Goal: Information Seeking & Learning: Learn about a topic

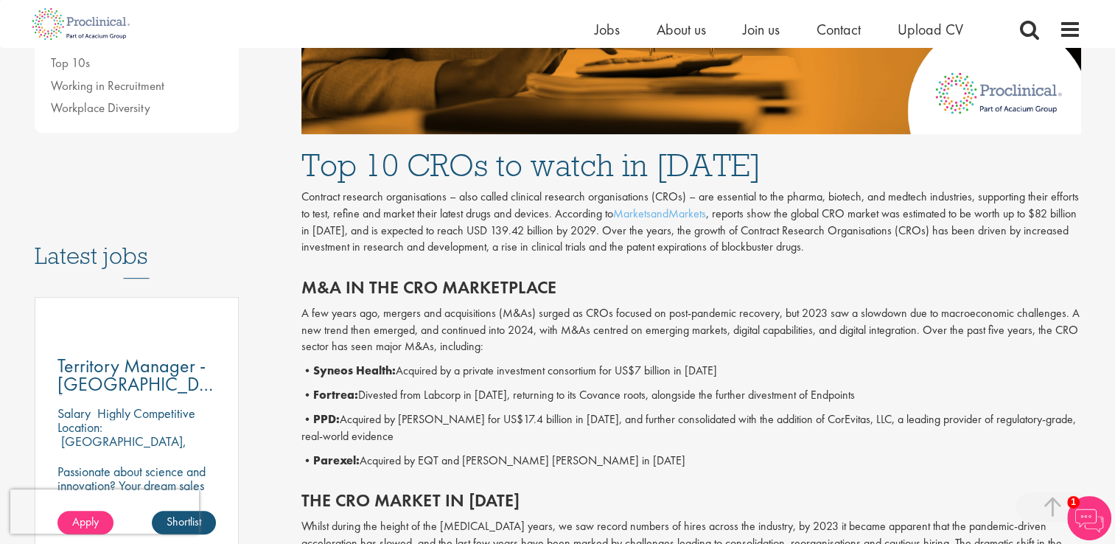
scroll to position [663, 0]
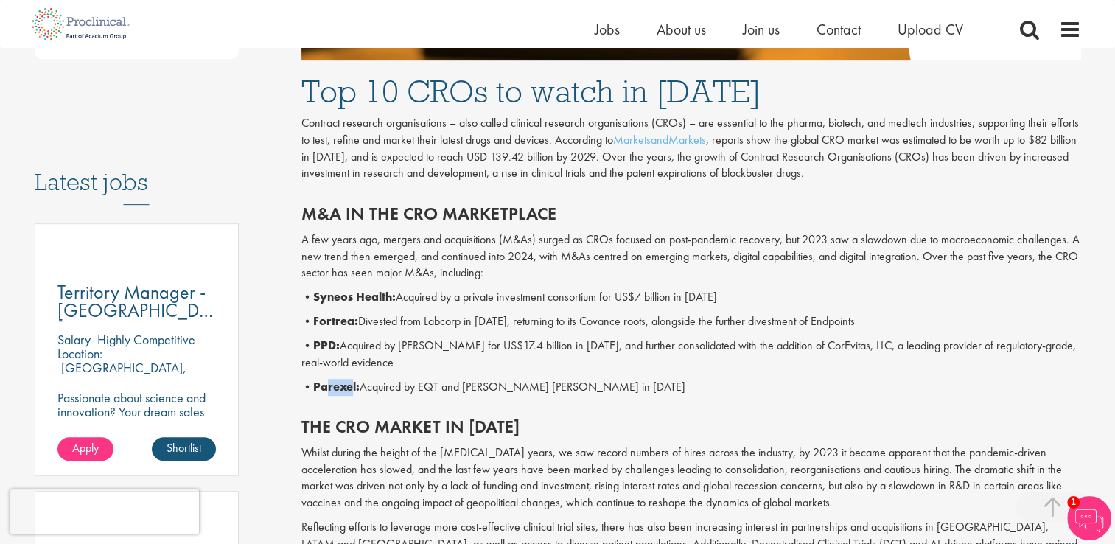
drag, startPoint x: 357, startPoint y: 385, endPoint x: 342, endPoint y: 390, distance: 15.6
click at [334, 390] on b "Parexel:" at bounding box center [336, 386] width 46 height 15
drag, startPoint x: 342, startPoint y: 390, endPoint x: 360, endPoint y: 388, distance: 17.8
click at [360, 388] on b "Parexel:" at bounding box center [336, 386] width 46 height 15
drag, startPoint x: 360, startPoint y: 388, endPoint x: 316, endPoint y: 386, distance: 44.3
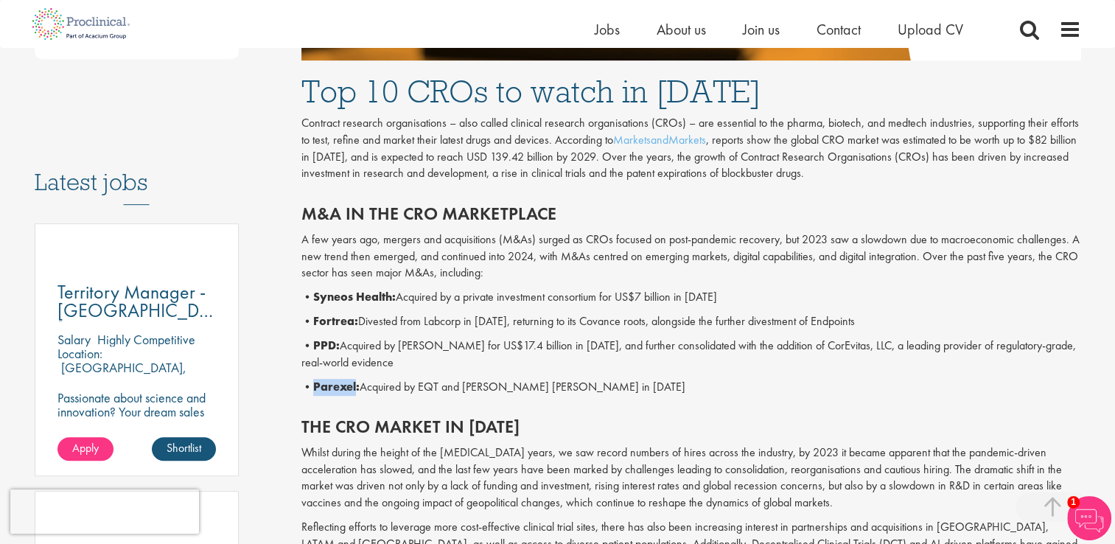
click at [316, 386] on b "Parexel:" at bounding box center [336, 386] width 46 height 15
copy b "Parexel"
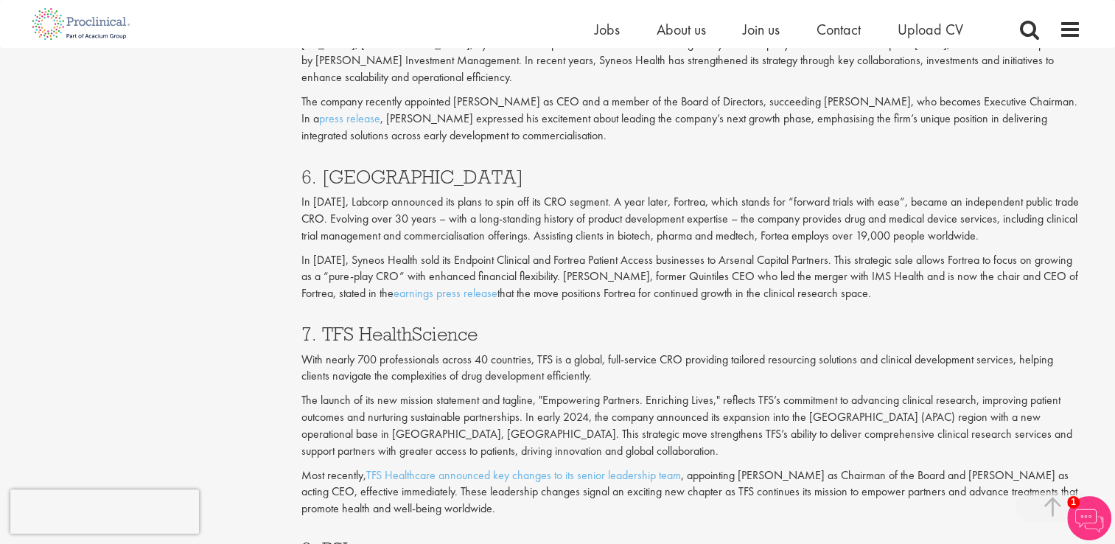
scroll to position [2653, 0]
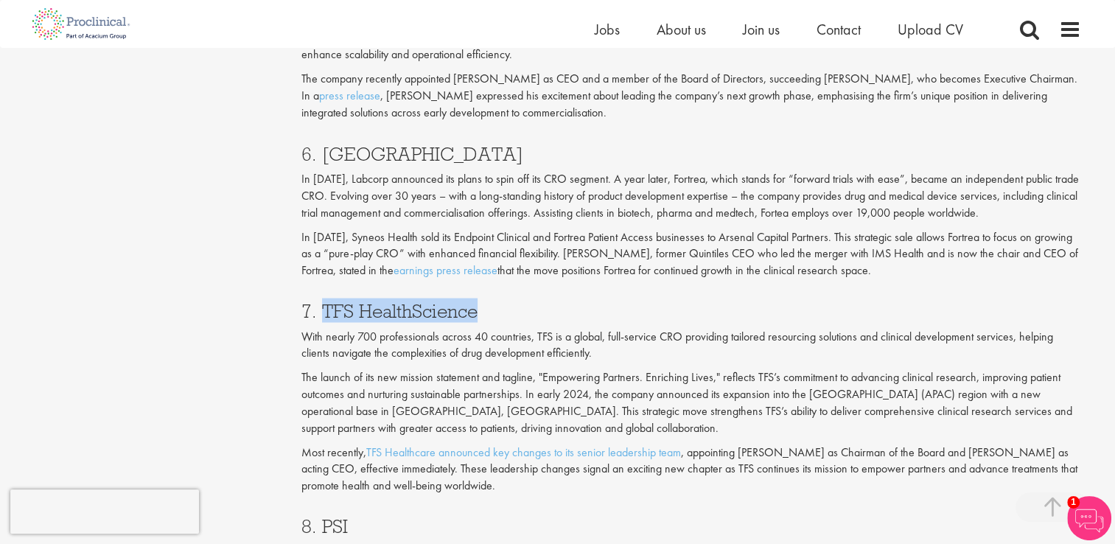
drag, startPoint x: 488, startPoint y: 307, endPoint x: 321, endPoint y: 308, distance: 167.4
click at [321, 308] on h3 "7. TFS HealthScience" at bounding box center [692, 310] width 780 height 19
copy h3 "TFS HealthScience"
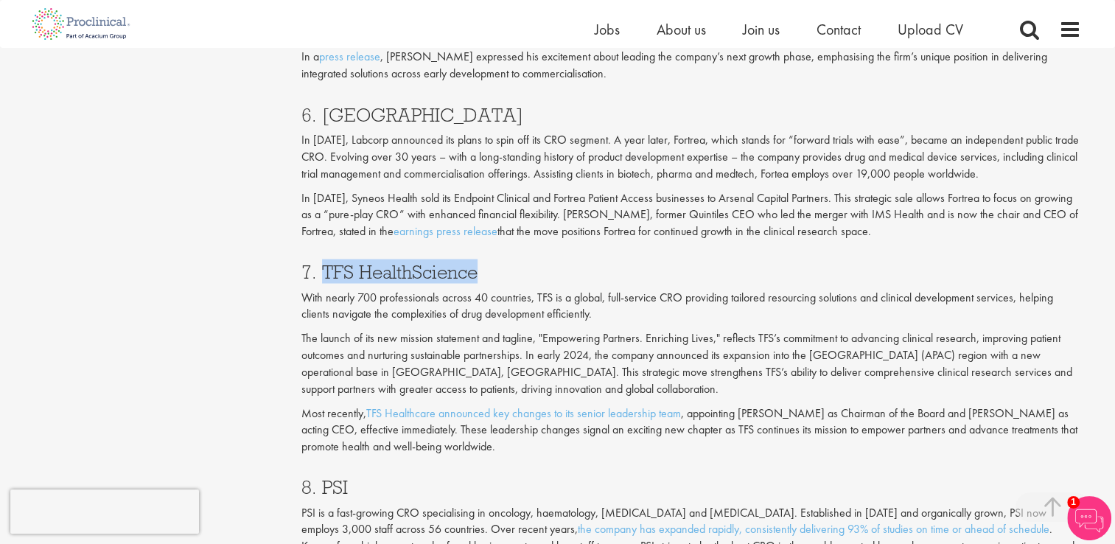
scroll to position [2727, 0]
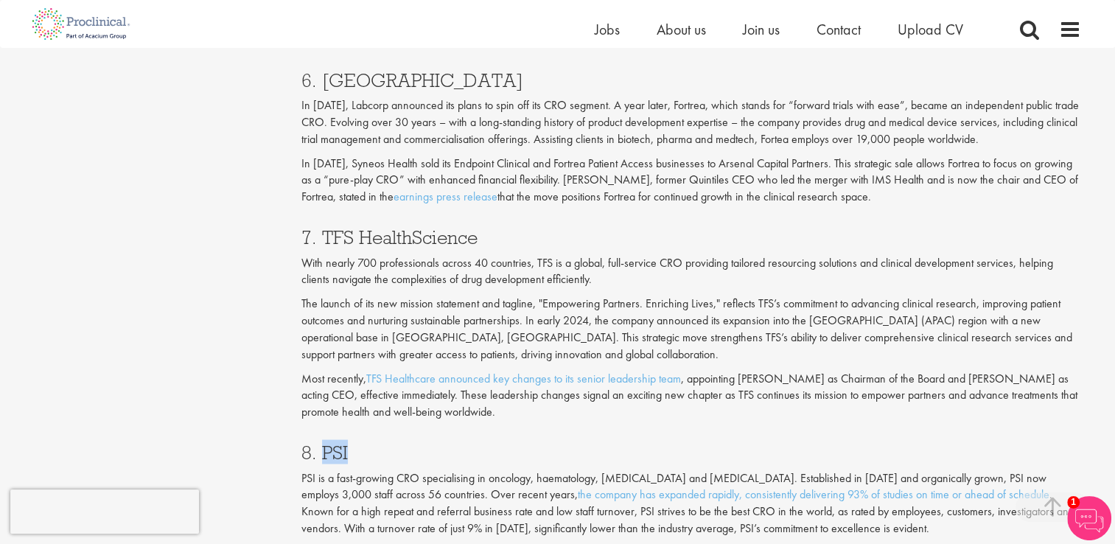
drag, startPoint x: 368, startPoint y: 457, endPoint x: 322, endPoint y: 450, distance: 46.2
click at [322, 450] on h3 "8. PSI" at bounding box center [692, 451] width 780 height 19
copy h3 "PSI"
click at [633, 425] on div "7. TFS HealthScience With nearly 700 professionals across 40 countries, TFS is …" at bounding box center [691, 319] width 802 height 215
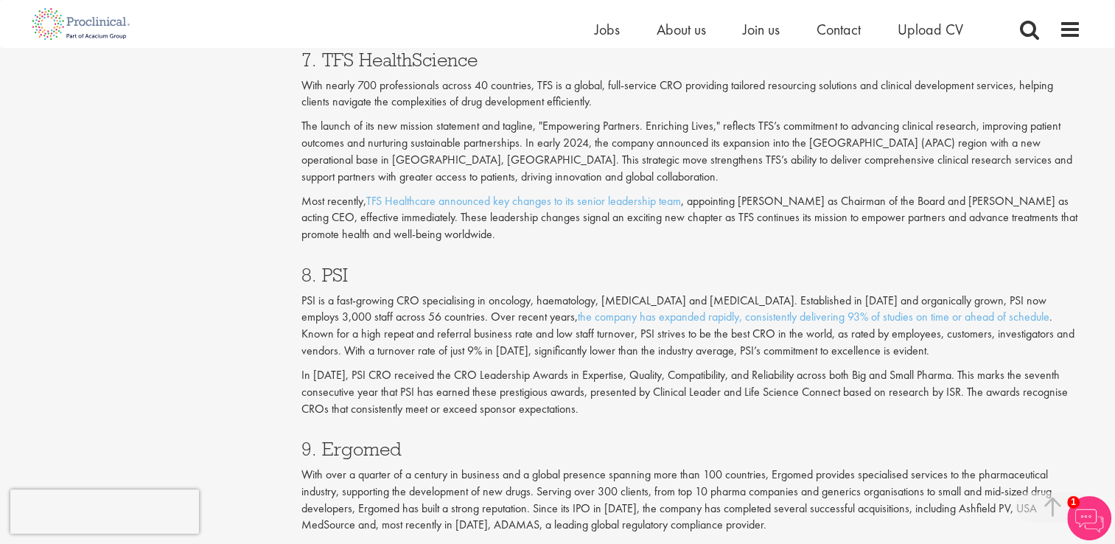
scroll to position [2948, 0]
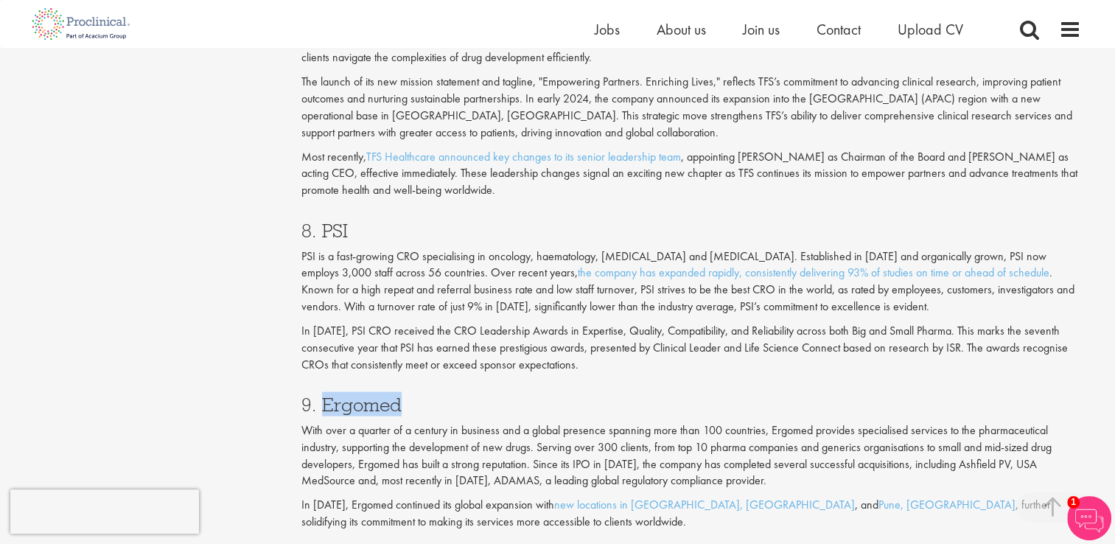
drag, startPoint x: 396, startPoint y: 407, endPoint x: 324, endPoint y: 408, distance: 71.5
click at [324, 408] on h3 "9. Ergomed" at bounding box center [692, 404] width 780 height 19
copy h3 "Ergomed"
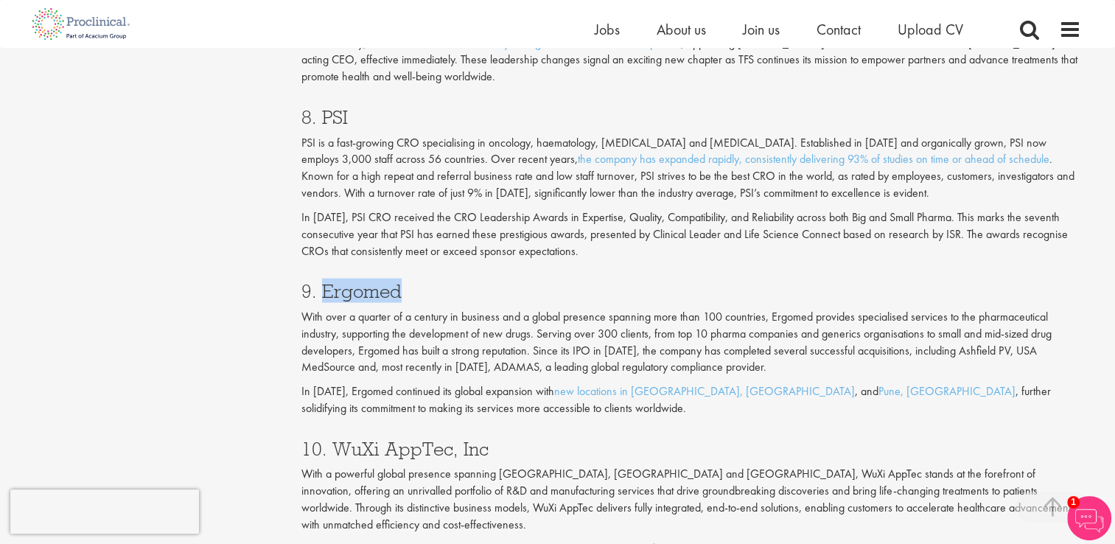
scroll to position [3169, 0]
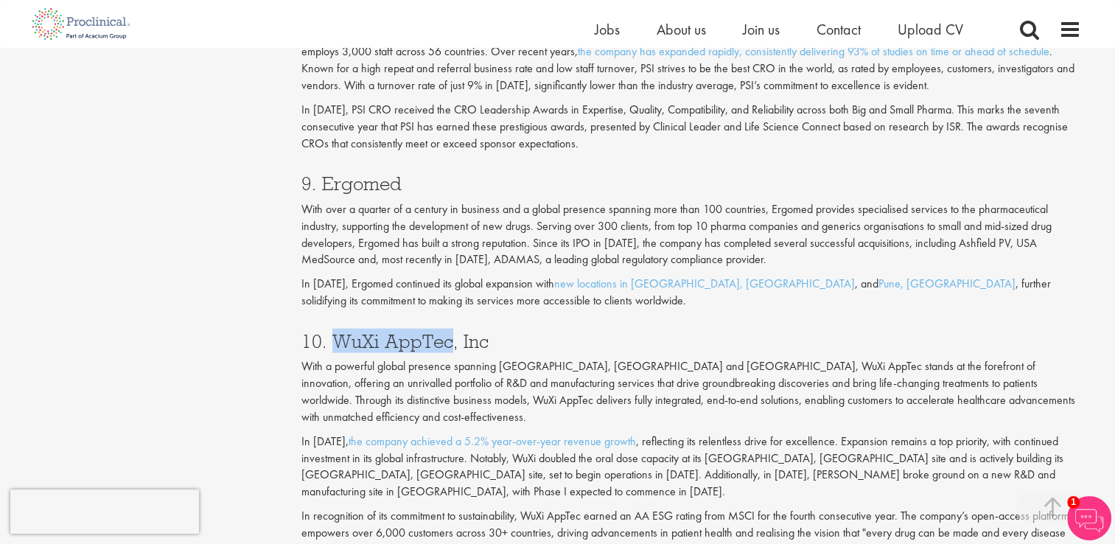
drag, startPoint x: 451, startPoint y: 346, endPoint x: 335, endPoint y: 343, distance: 115.8
click at [335, 343] on h3 "10. WuXi AppTec, Inc" at bounding box center [692, 341] width 780 height 19
copy h3 "WuXi AppTec"
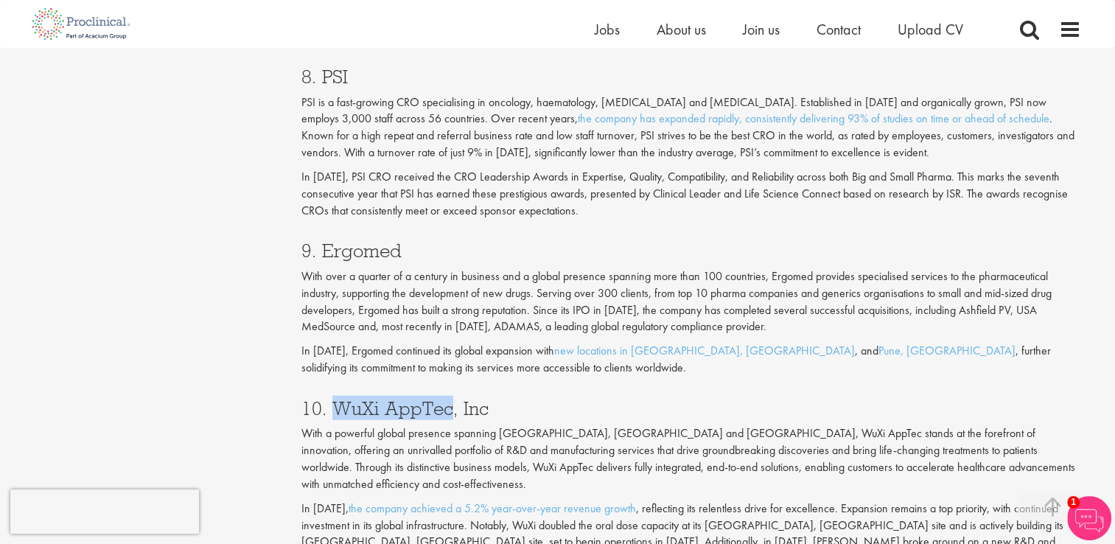
scroll to position [3022, 0]
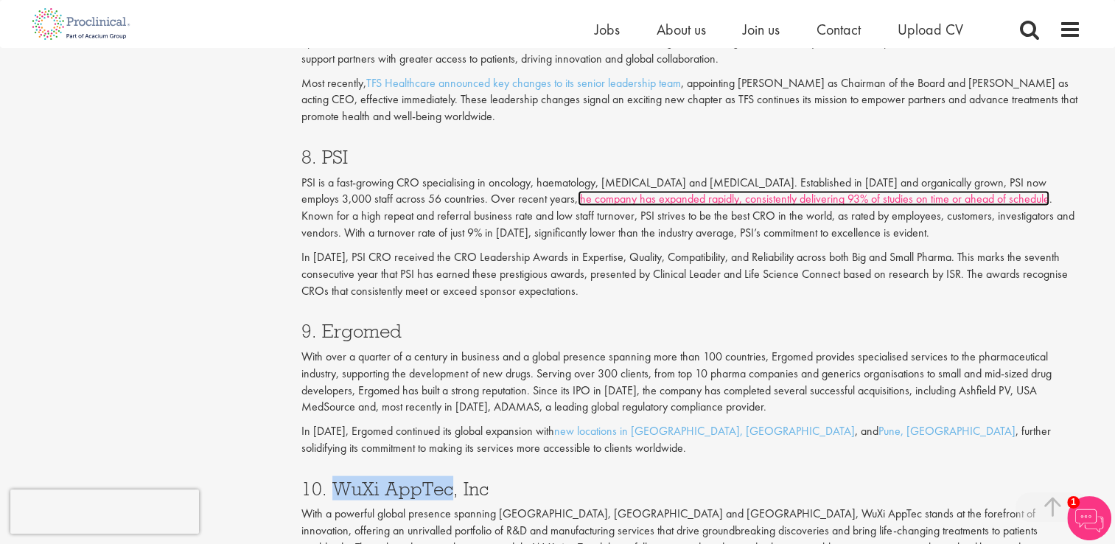
click at [660, 202] on link "the company has expanded rapidly, consistently delivering 93% of studies on tim…" at bounding box center [814, 198] width 472 height 15
